Goal: Task Accomplishment & Management: Use online tool/utility

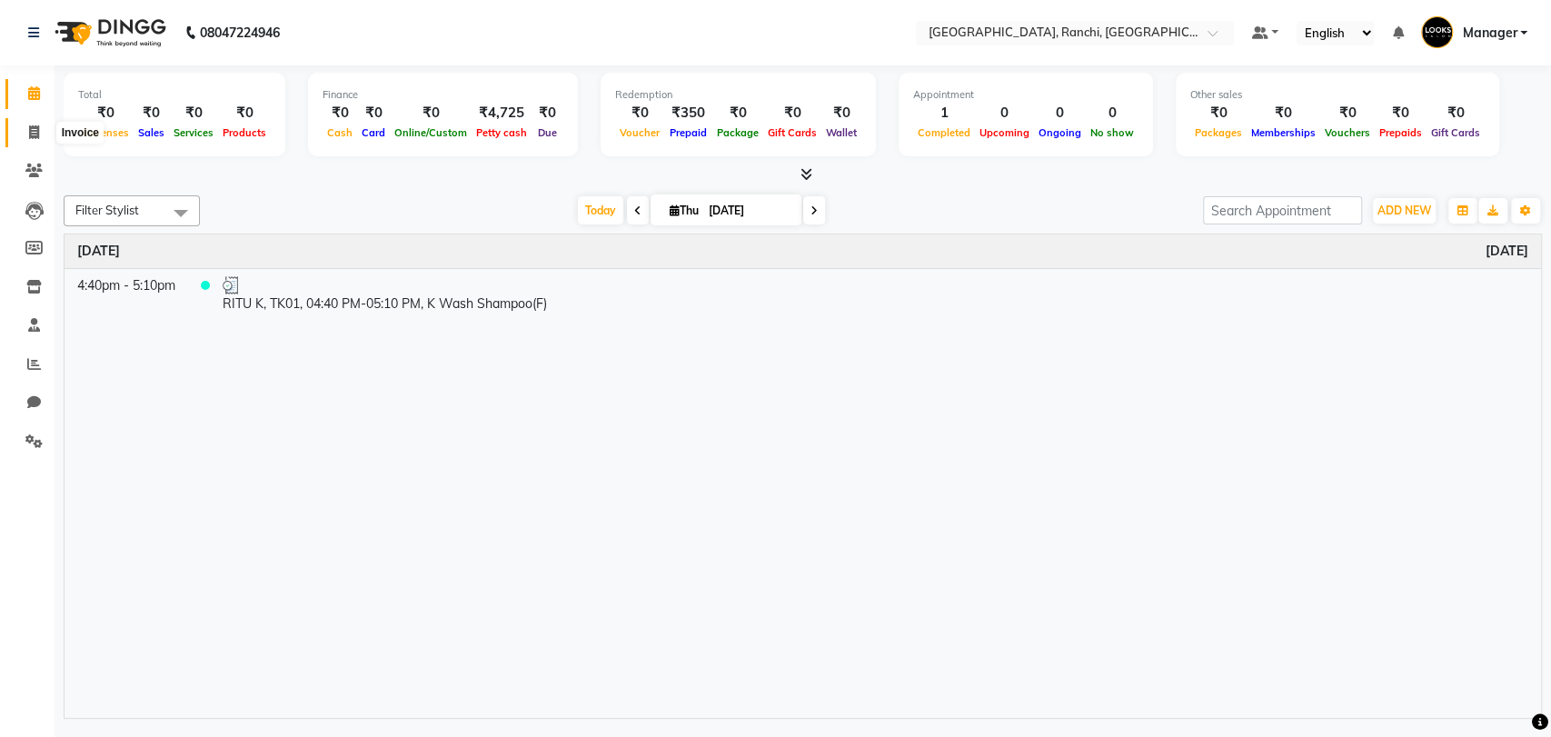
click at [31, 133] on icon at bounding box center [34, 132] width 10 height 14
select select "6463"
select select "service"
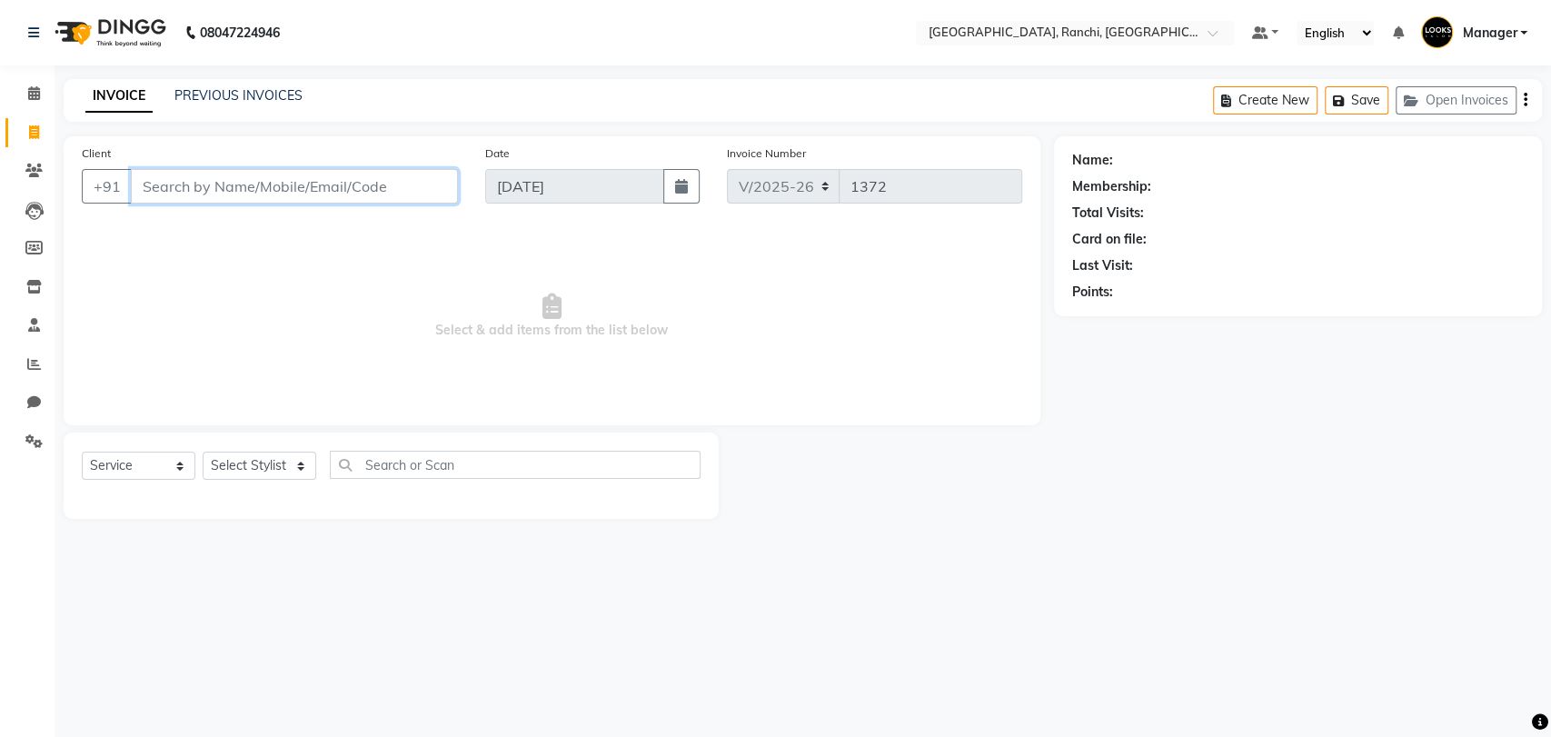
click at [193, 186] on input "Client" at bounding box center [294, 186] width 327 height 35
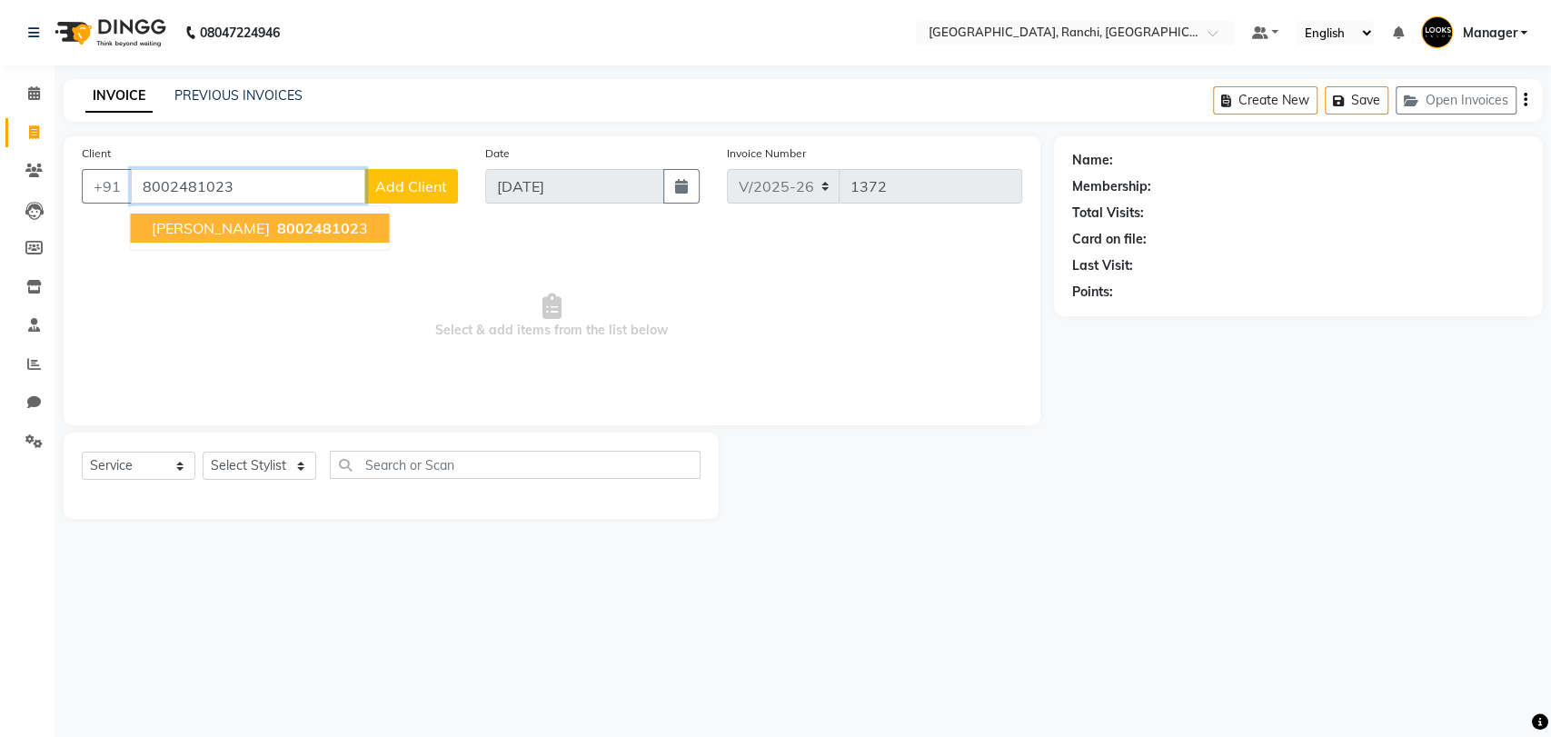
type input "8002481023"
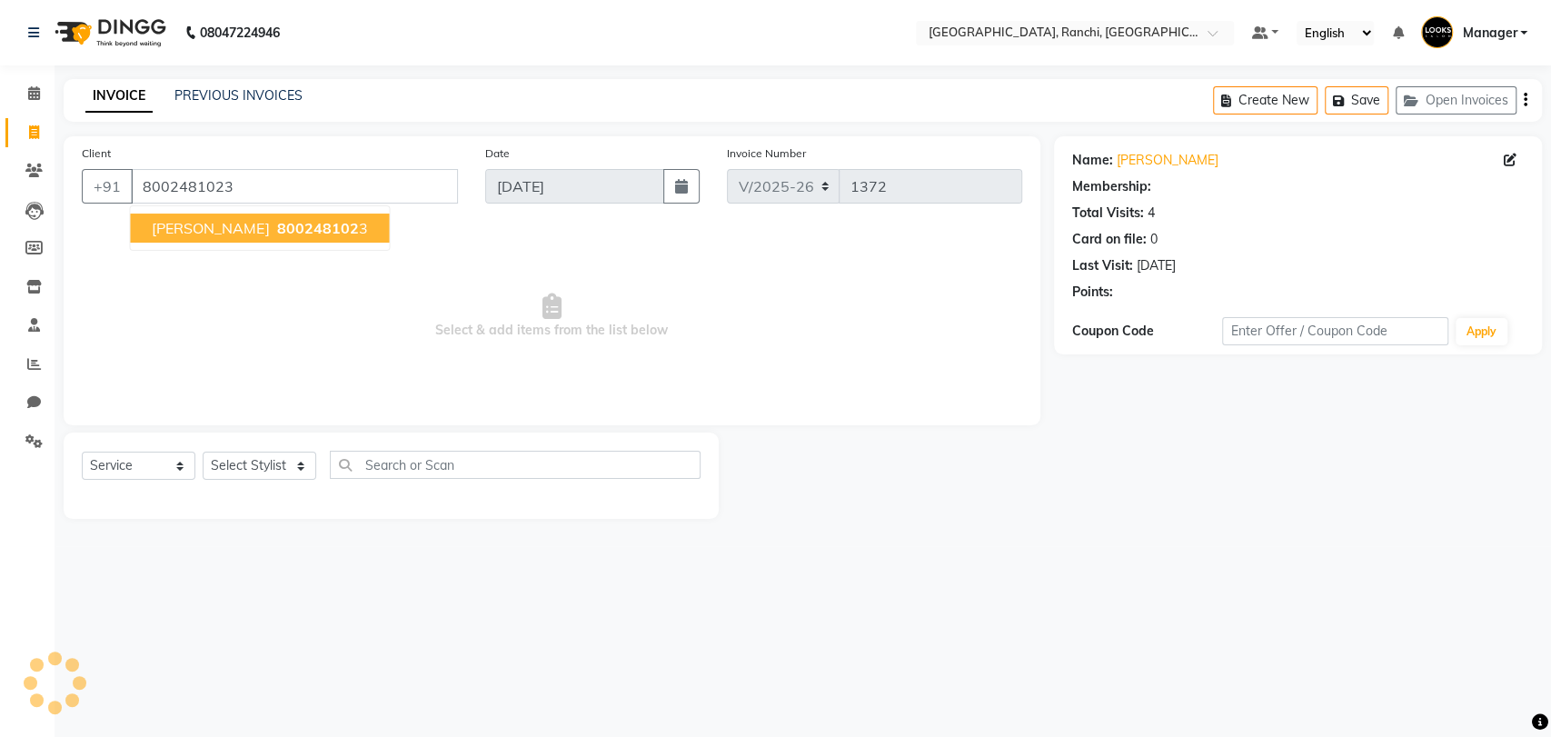
select select "1: Object"
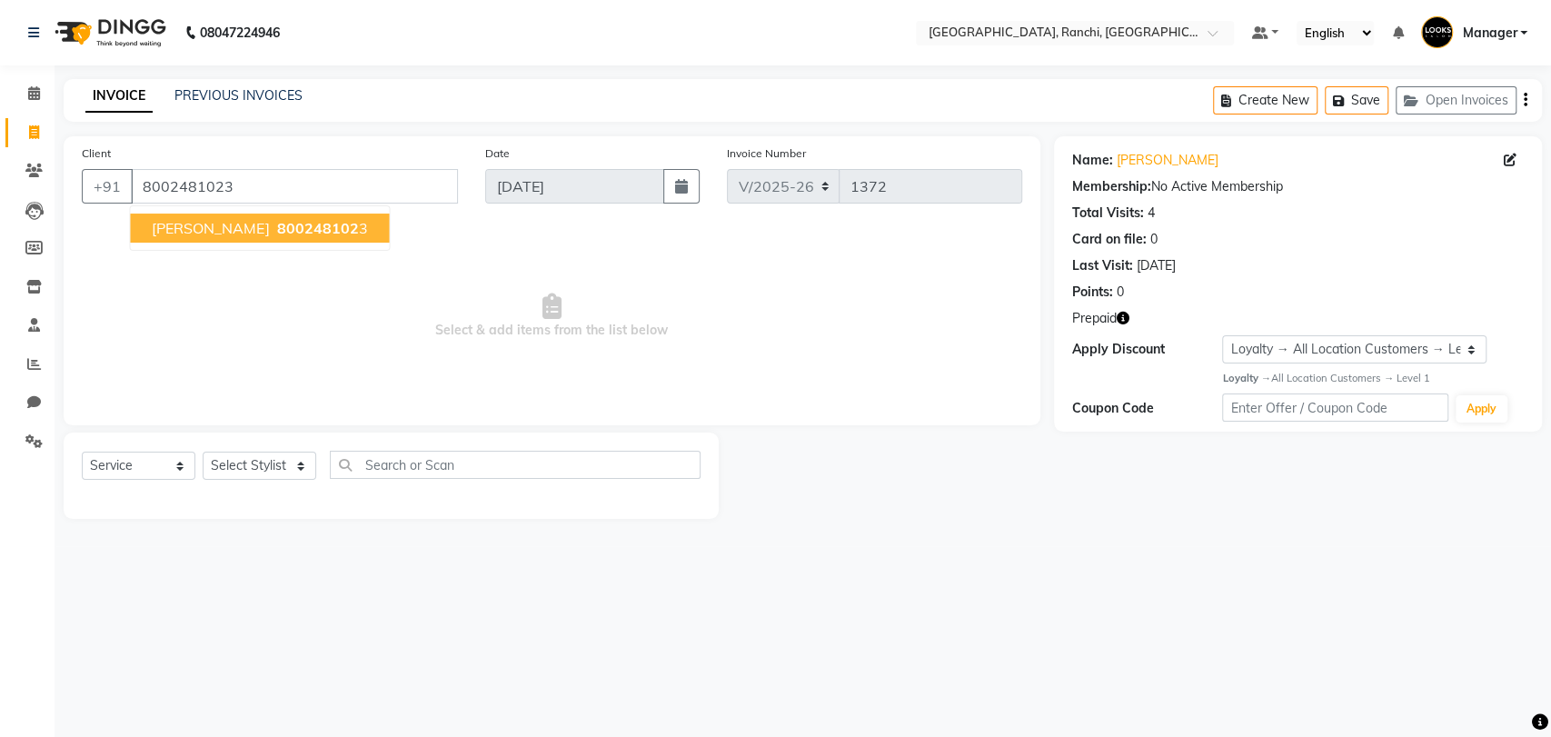
click at [182, 222] on span "[PERSON_NAME]" at bounding box center [210, 228] width 117 height 18
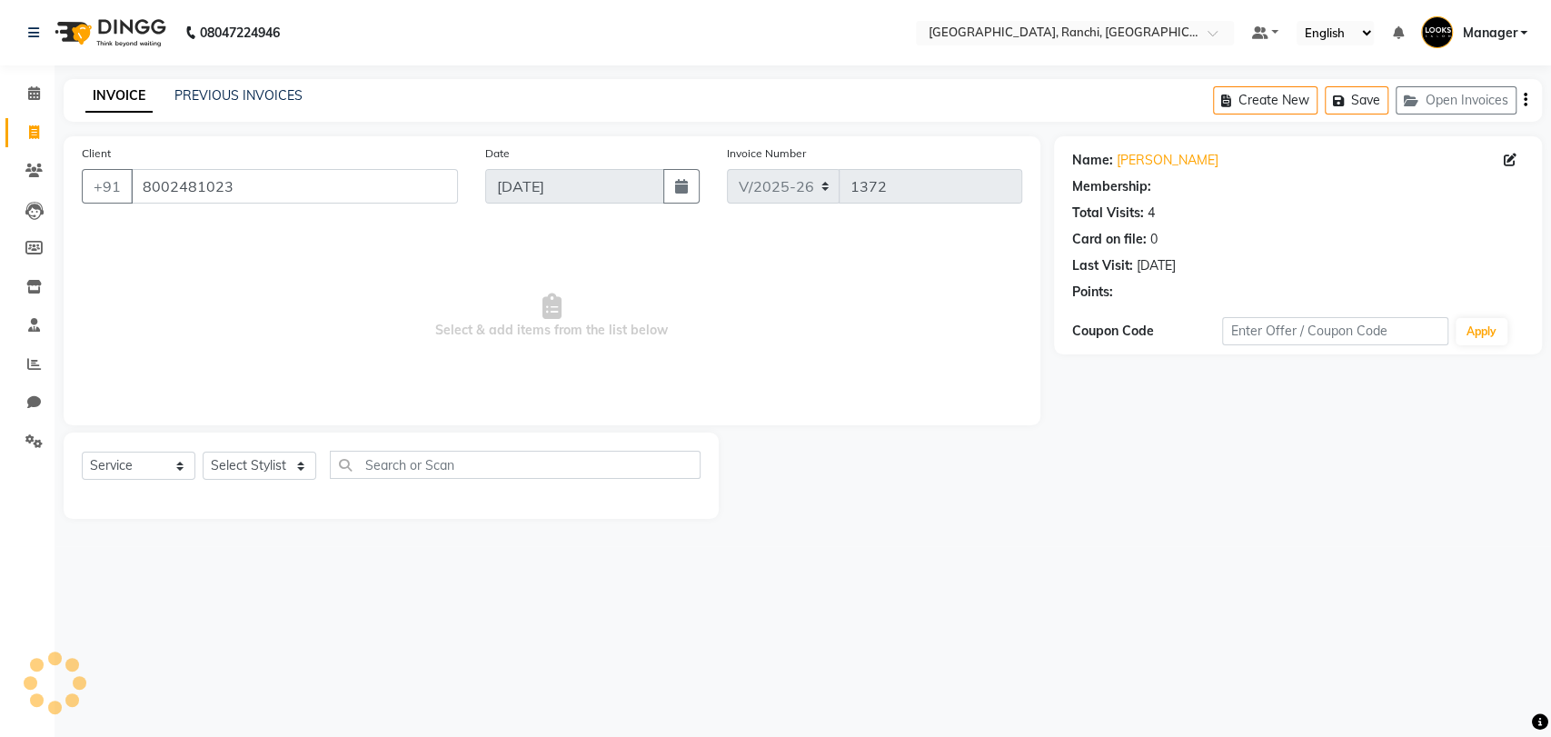
select select "1: Object"
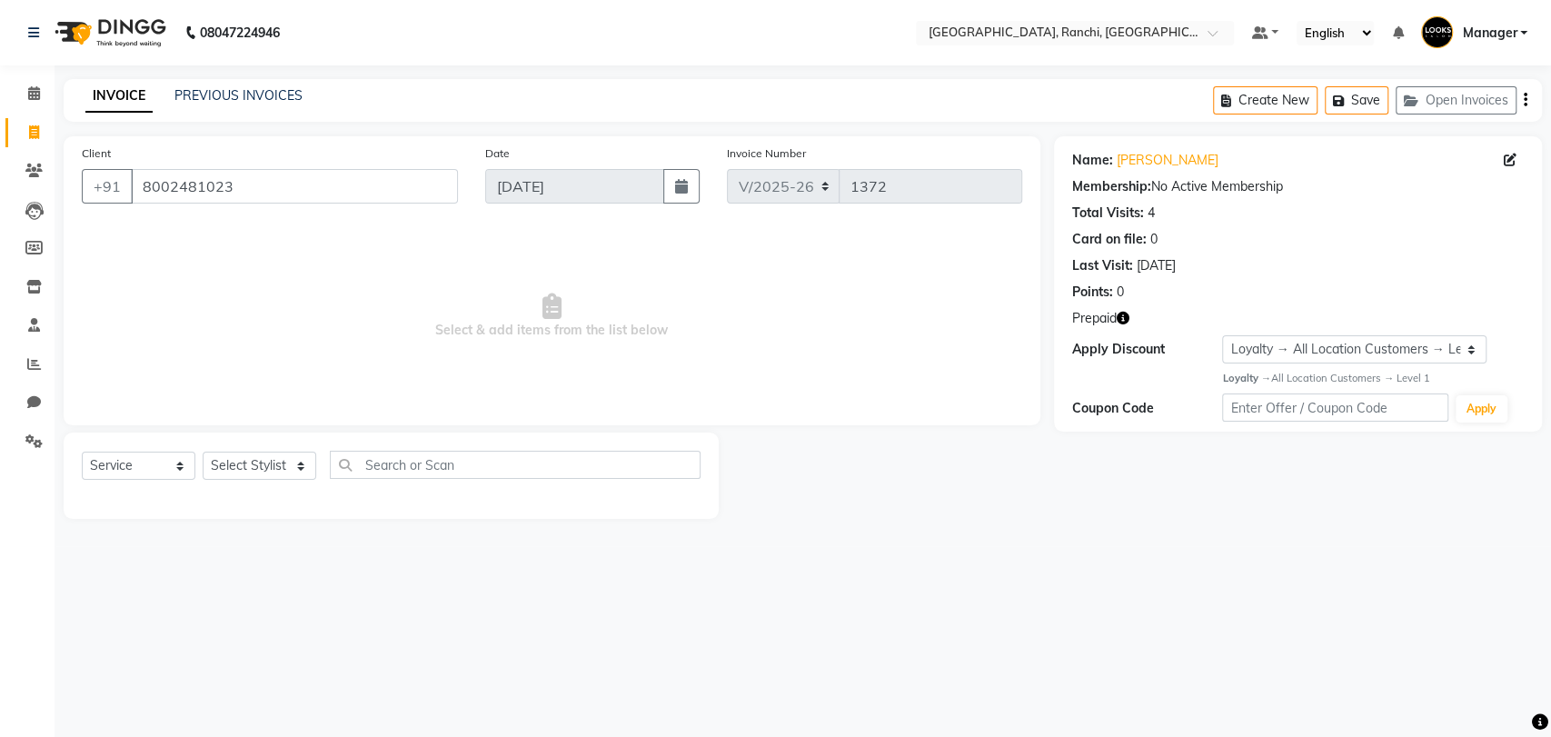
click at [1122, 314] on icon "button" at bounding box center [1122, 318] width 13 height 13
click at [964, 464] on div at bounding box center [885, 475] width 334 height 86
